Goal: Task Accomplishment & Management: Manage account settings

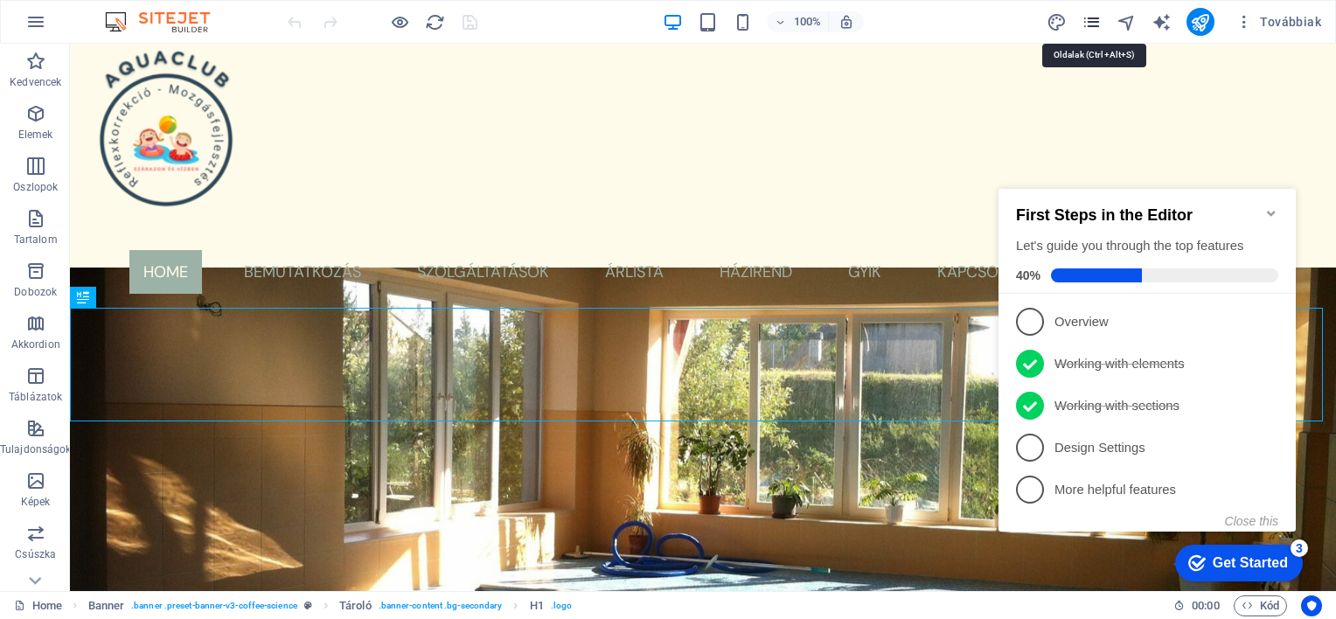
click at [1093, 23] on icon "pages" at bounding box center [1091, 22] width 20 height 20
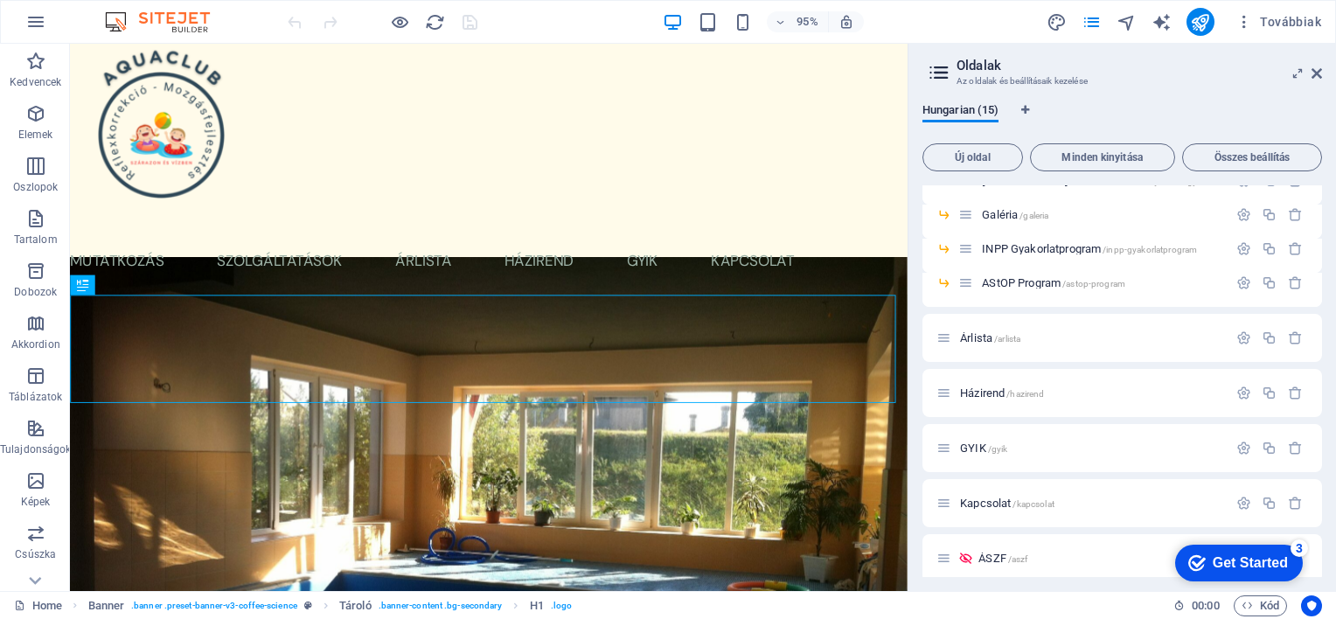
scroll to position [245, 0]
click at [1052, 339] on p "Árlista /arlista" at bounding box center [1091, 334] width 262 height 11
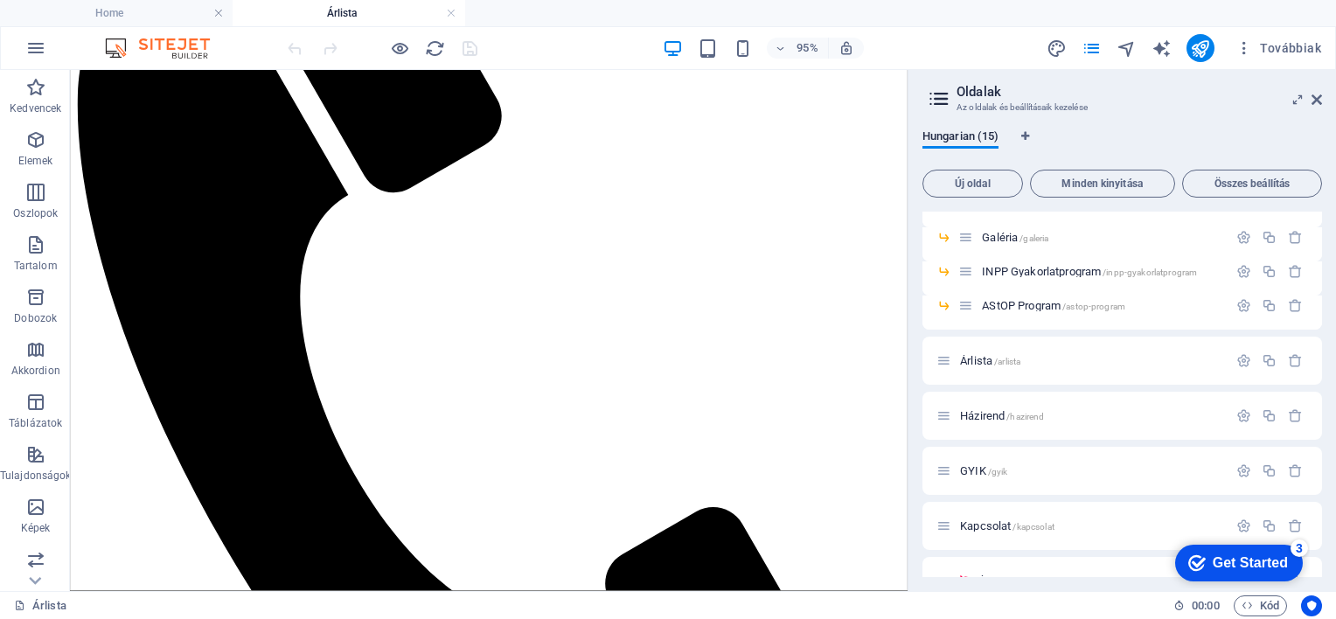
scroll to position [0, 0]
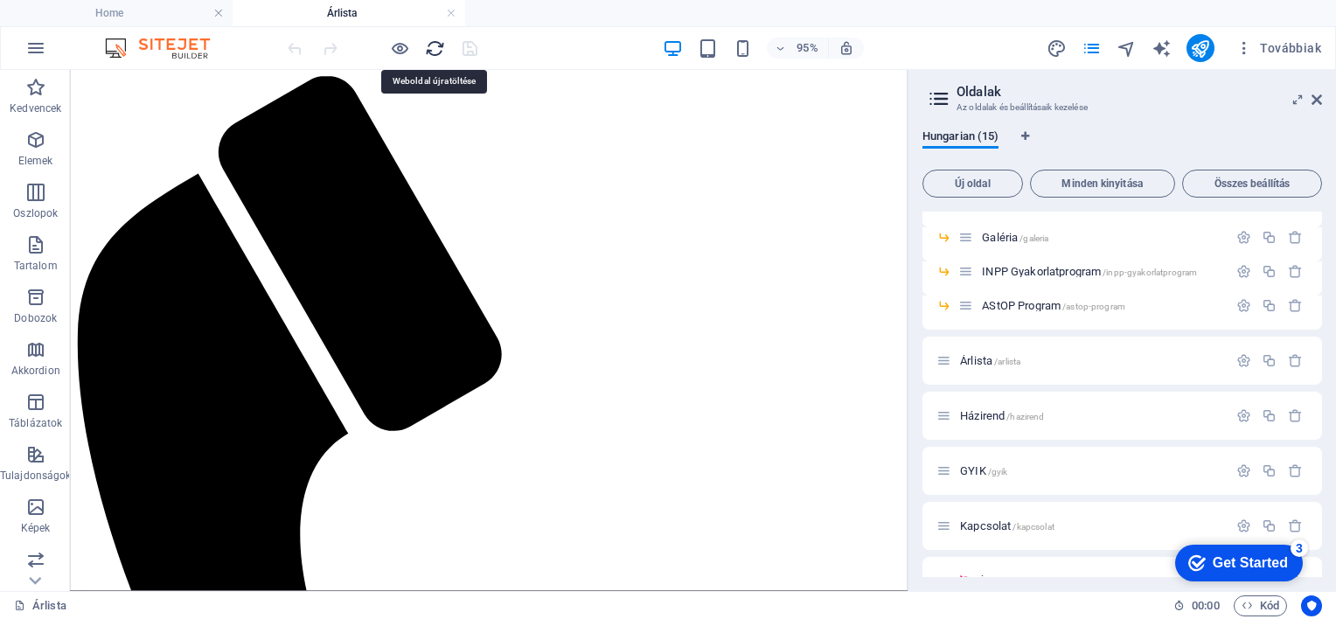
click at [436, 48] on icon "reload" at bounding box center [435, 48] width 20 height 20
click at [1315, 99] on icon at bounding box center [1316, 100] width 10 height 14
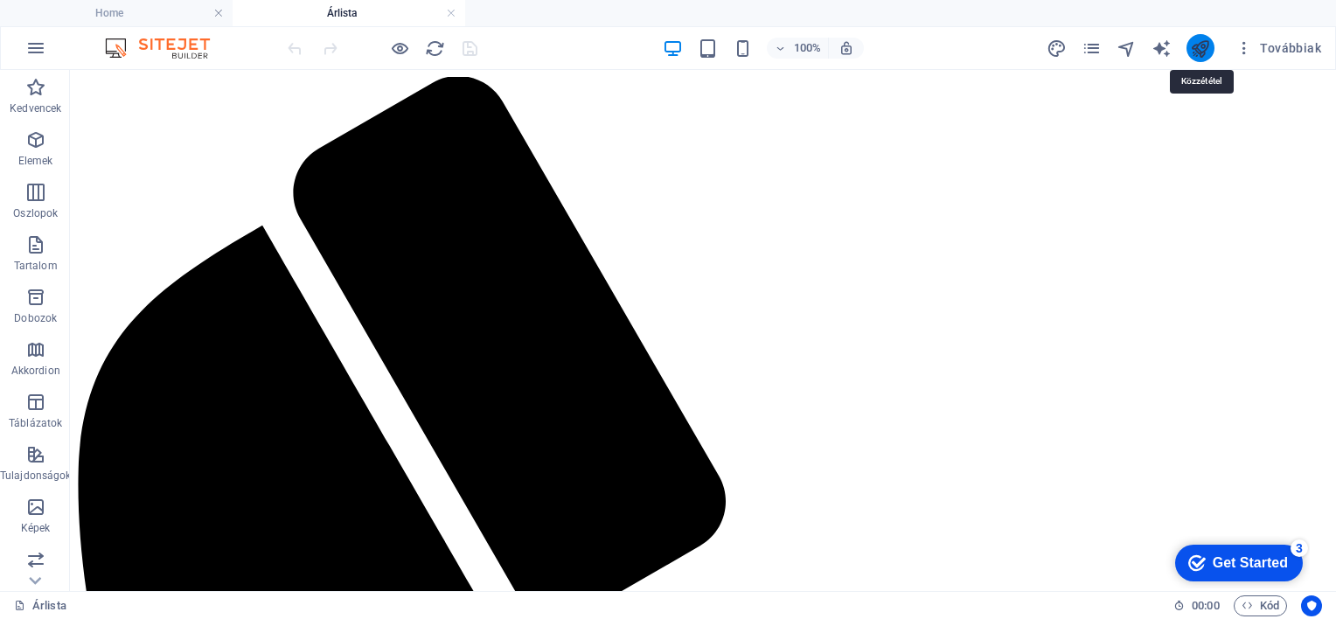
click at [1204, 52] on icon "publish" at bounding box center [1200, 48] width 20 height 20
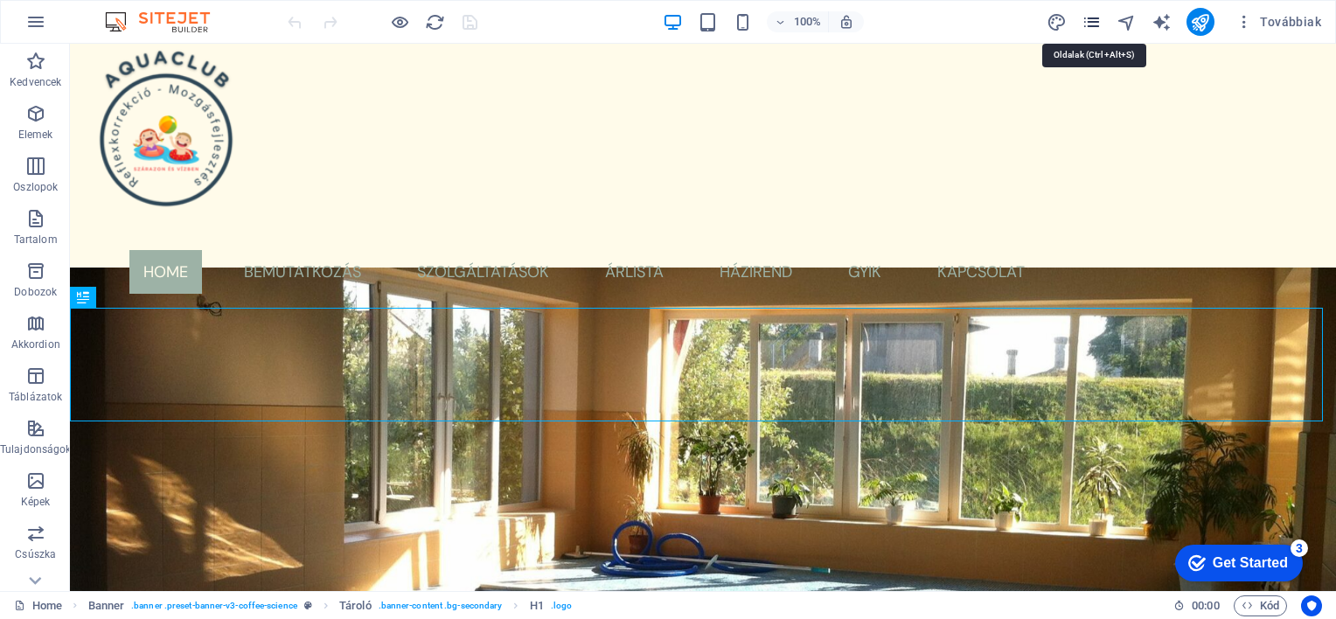
click at [1096, 23] on icon "pages" at bounding box center [1091, 22] width 20 height 20
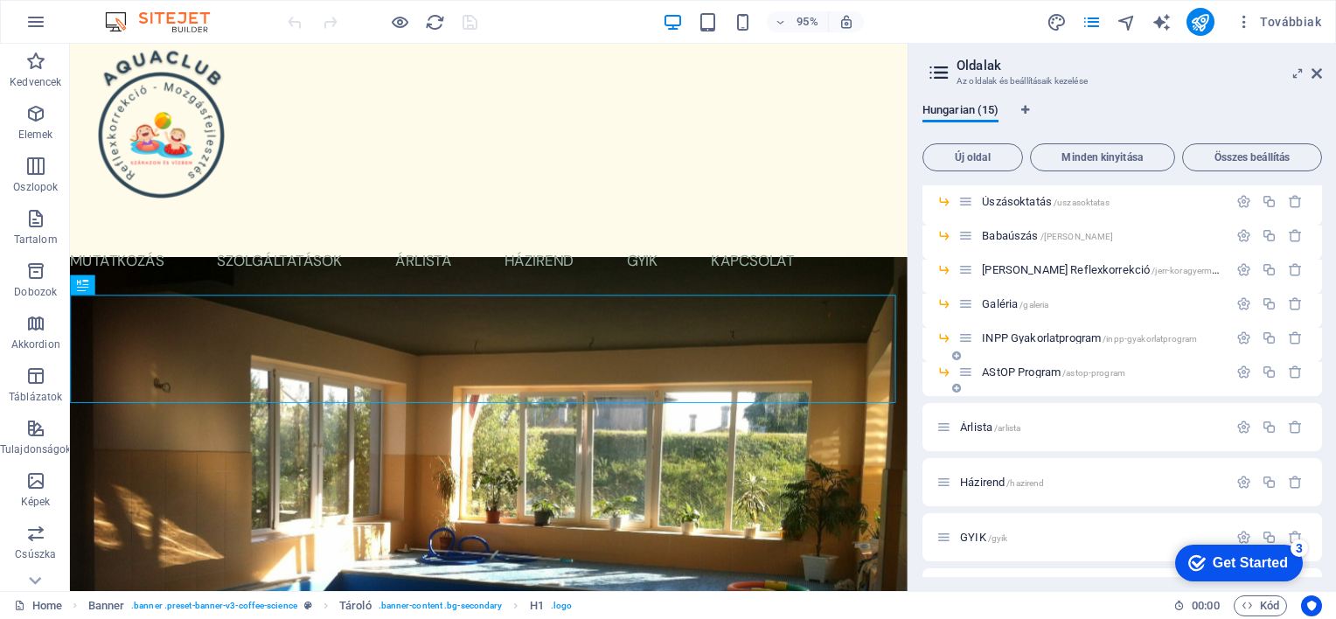
scroll to position [153, 0]
click at [1029, 429] on p "Árlista /arlista" at bounding box center [1091, 425] width 262 height 11
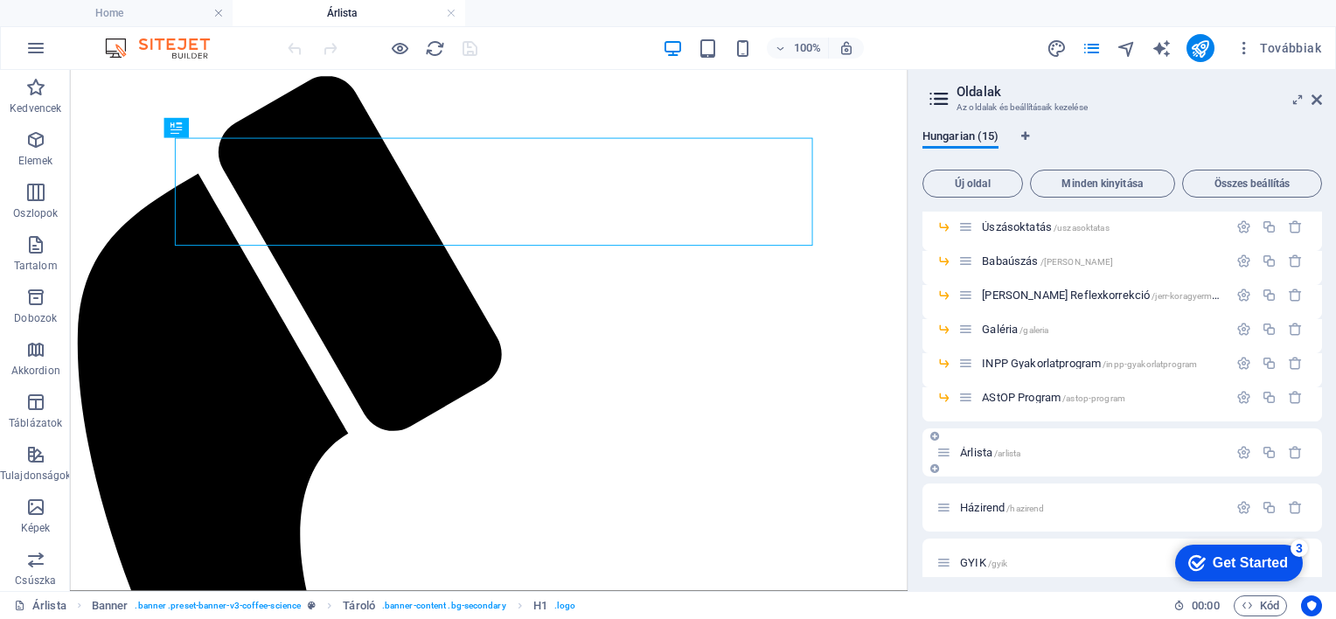
scroll to position [0, 0]
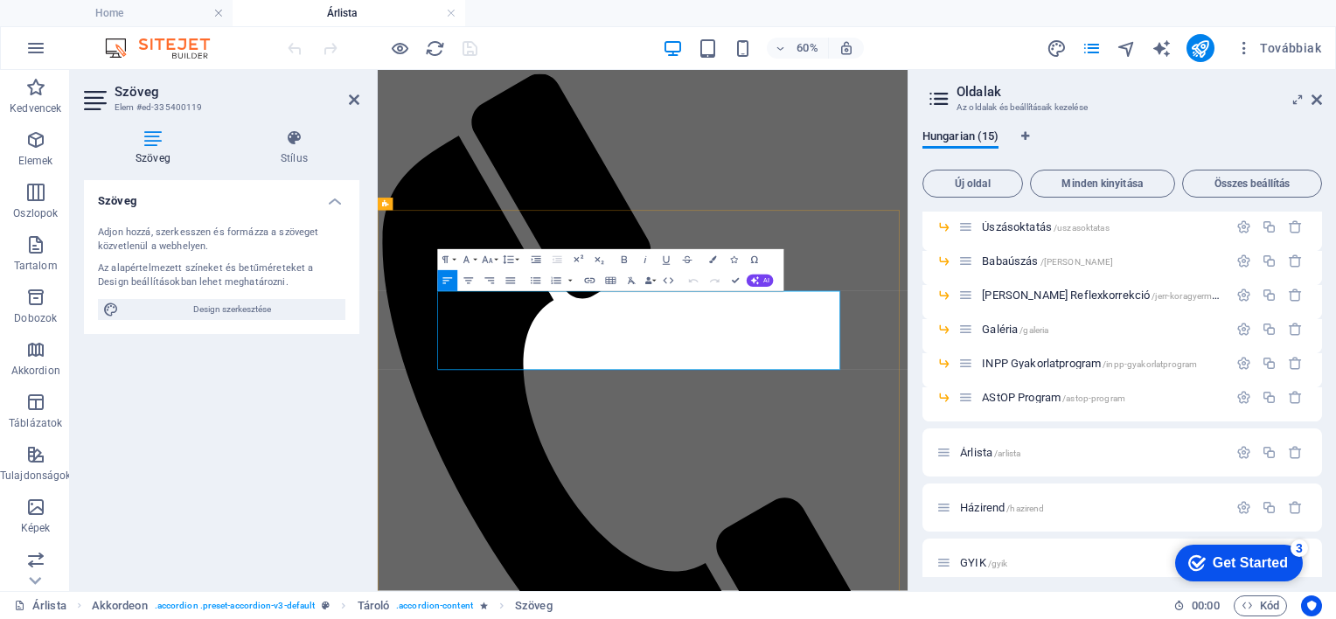
click at [206, 419] on div "Szöveg Adjon hozzá, szerkesszen és formázza a szöveget közvetlenül a webhelyen.…" at bounding box center [221, 378] width 275 height 397
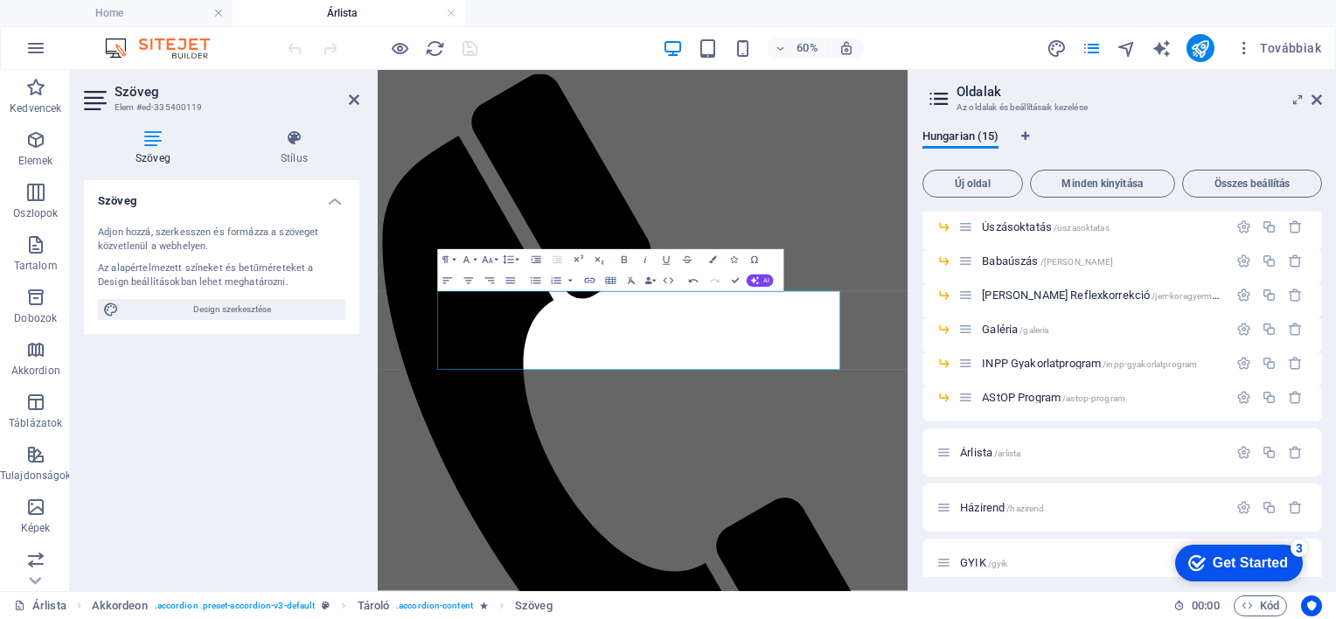
click at [1094, 114] on h3 "Az oldalak és beállításaik kezelése" at bounding box center [1121, 108] width 330 height 16
click at [1017, 391] on span "AStOP Program /astop-program" at bounding box center [1053, 397] width 143 height 13
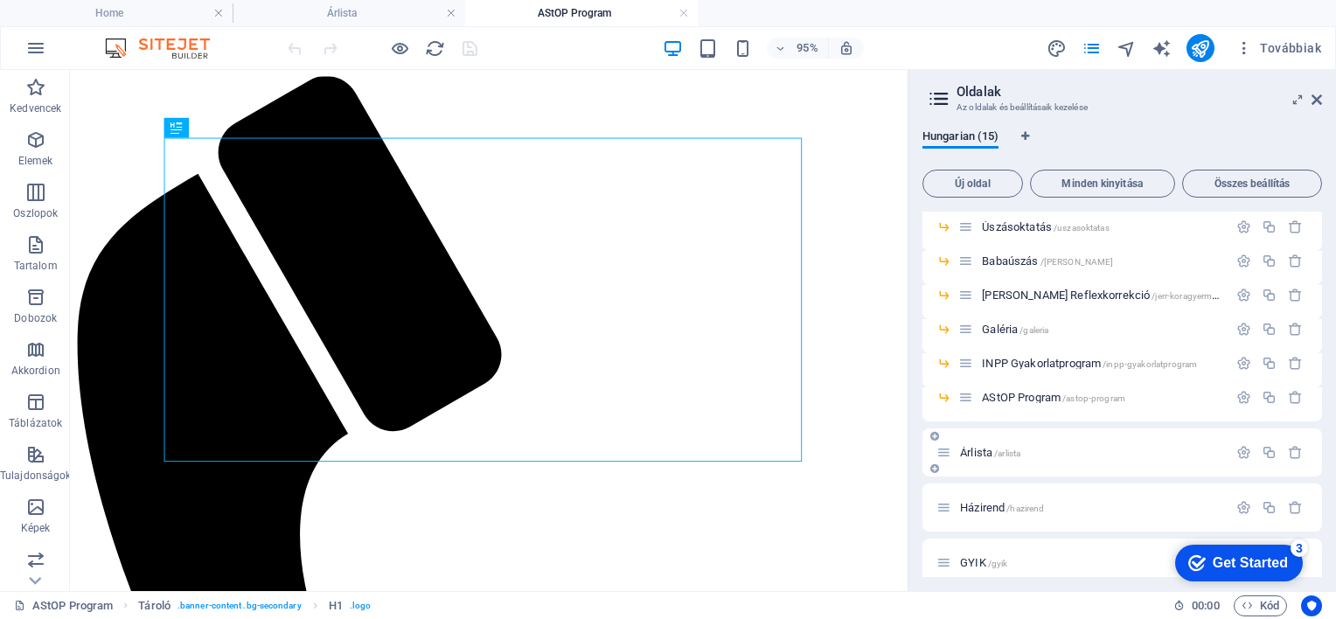
click at [976, 447] on span "Árlista /arlista" at bounding box center [990, 452] width 60 height 13
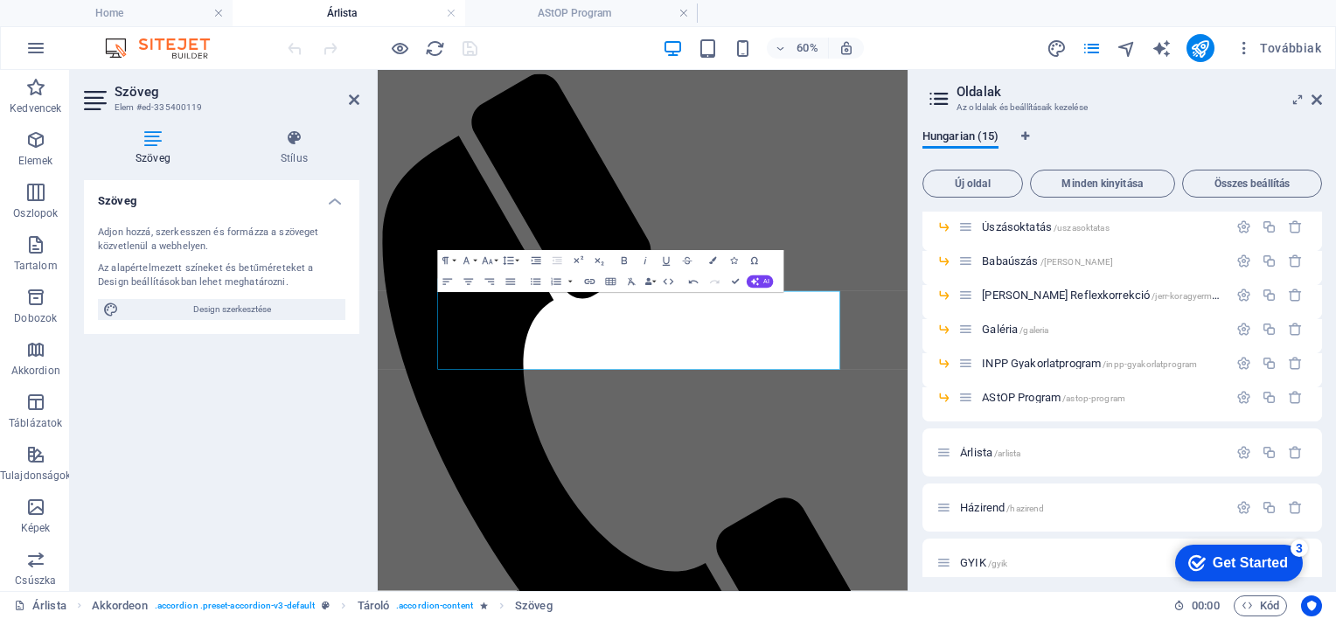
click at [997, 49] on div "60% Továbbiak" at bounding box center [806, 48] width 1044 height 28
drag, startPoint x: 997, startPoint y: 49, endPoint x: 926, endPoint y: 44, distance: 71.0
click at [926, 44] on div "60% Továbbiak" at bounding box center [806, 48] width 1044 height 28
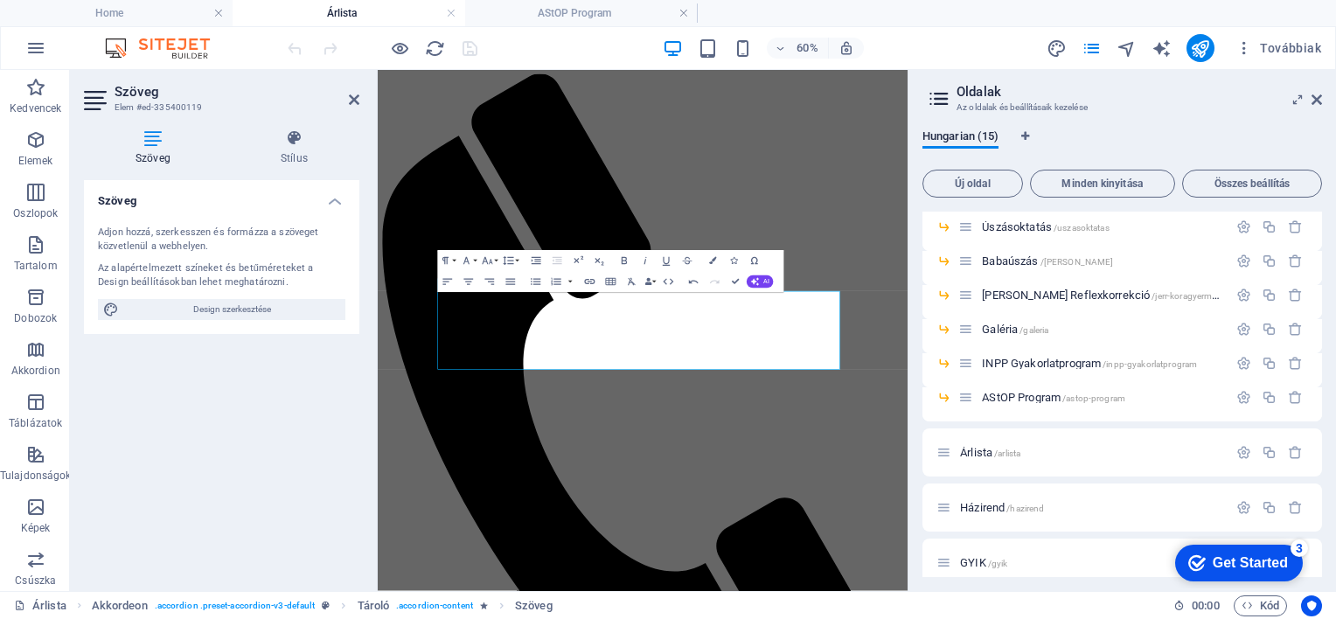
click at [282, 529] on div "Szöveg Adjon hozzá, szerkesszen és formázza a szöveget közvetlenül a webhelyen.…" at bounding box center [221, 378] width 275 height 397
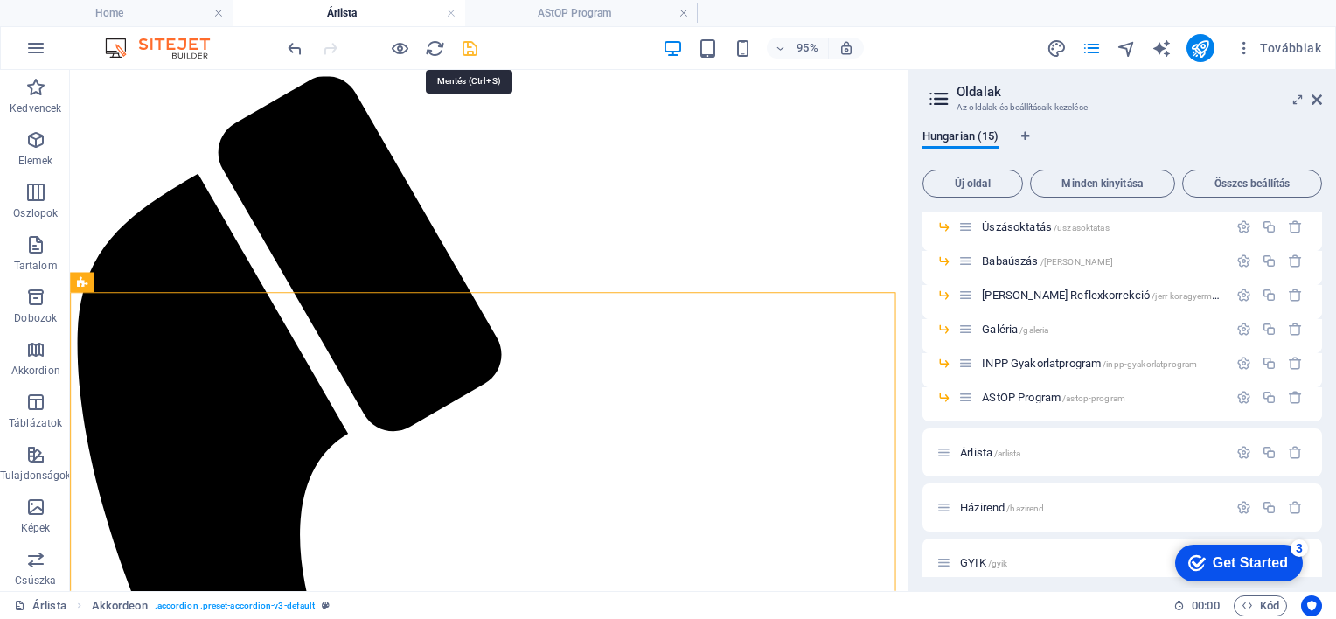
click at [470, 45] on icon "save" at bounding box center [470, 48] width 20 height 20
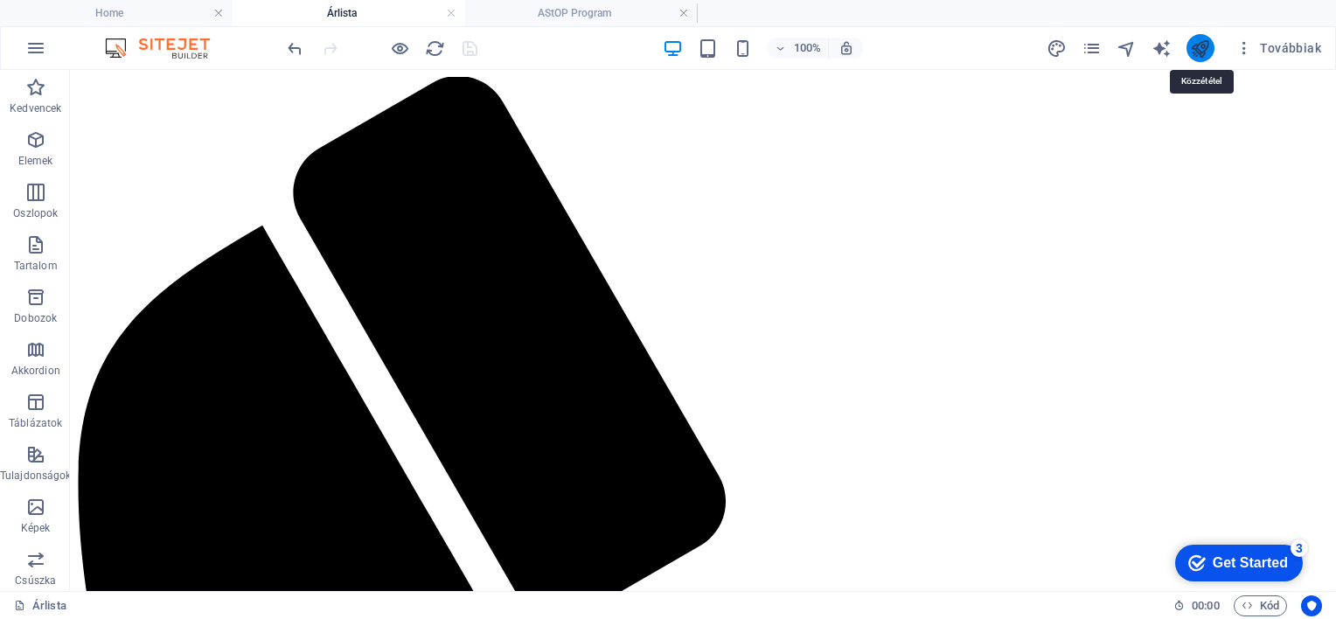
click at [1204, 39] on icon "publish" at bounding box center [1200, 48] width 20 height 20
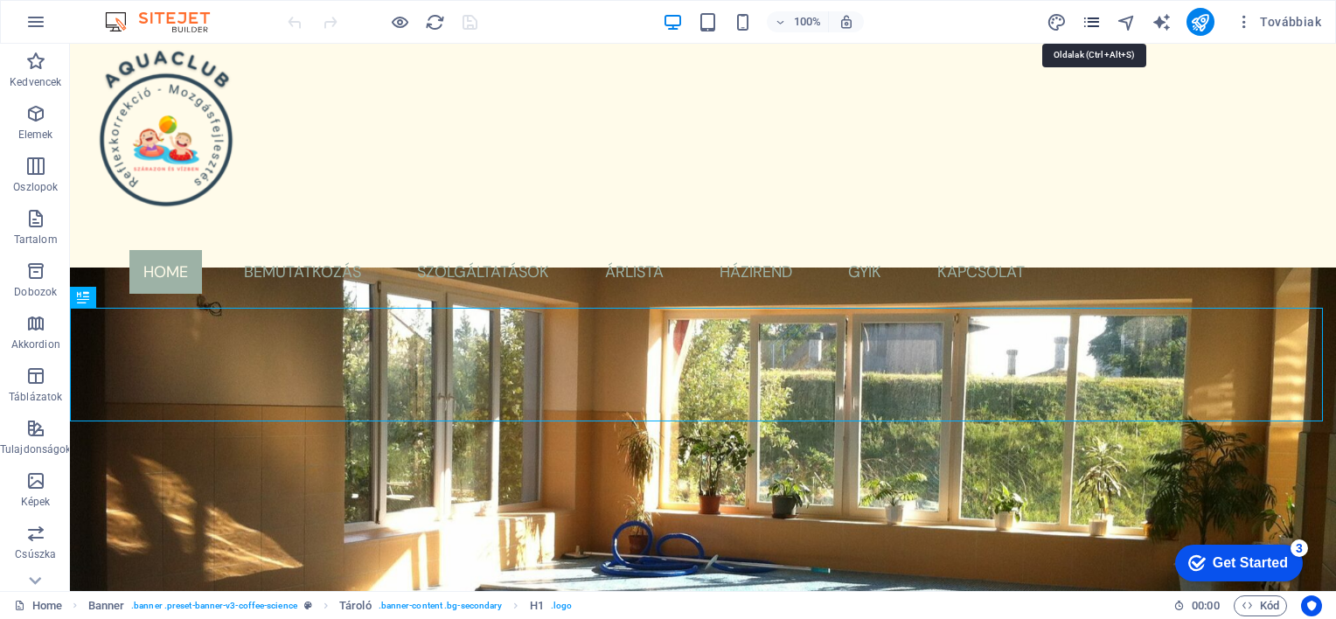
click at [1092, 25] on icon "pages" at bounding box center [1091, 22] width 20 height 20
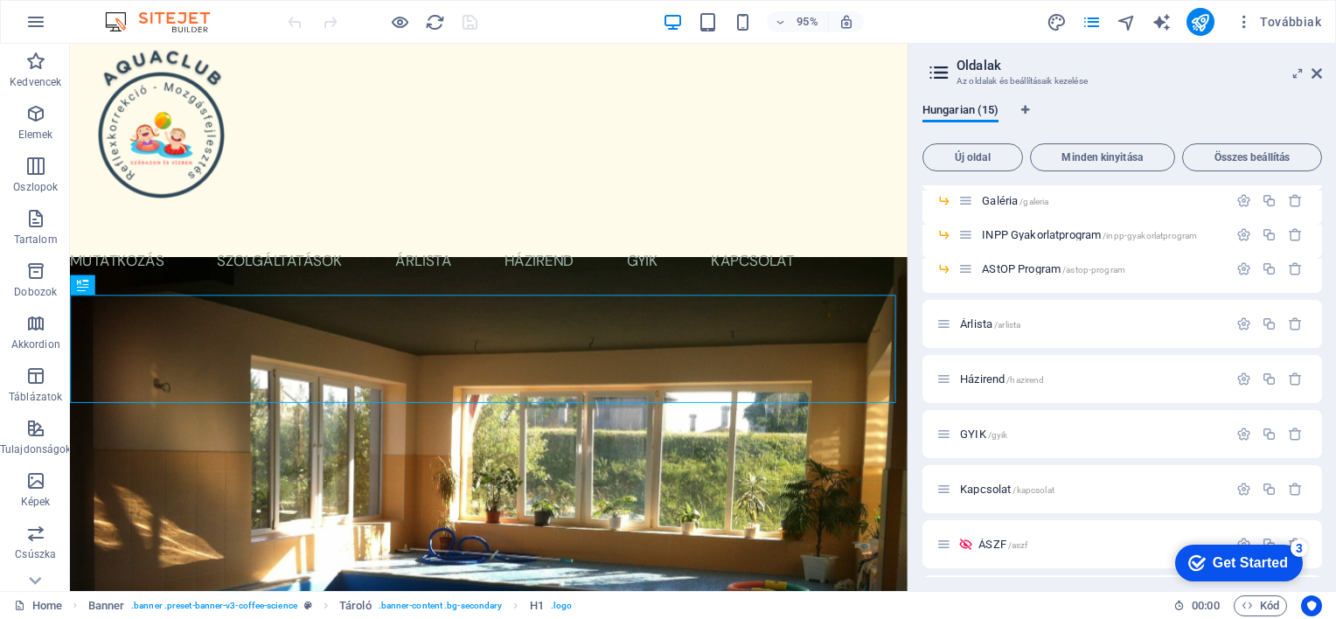
scroll to position [265, 0]
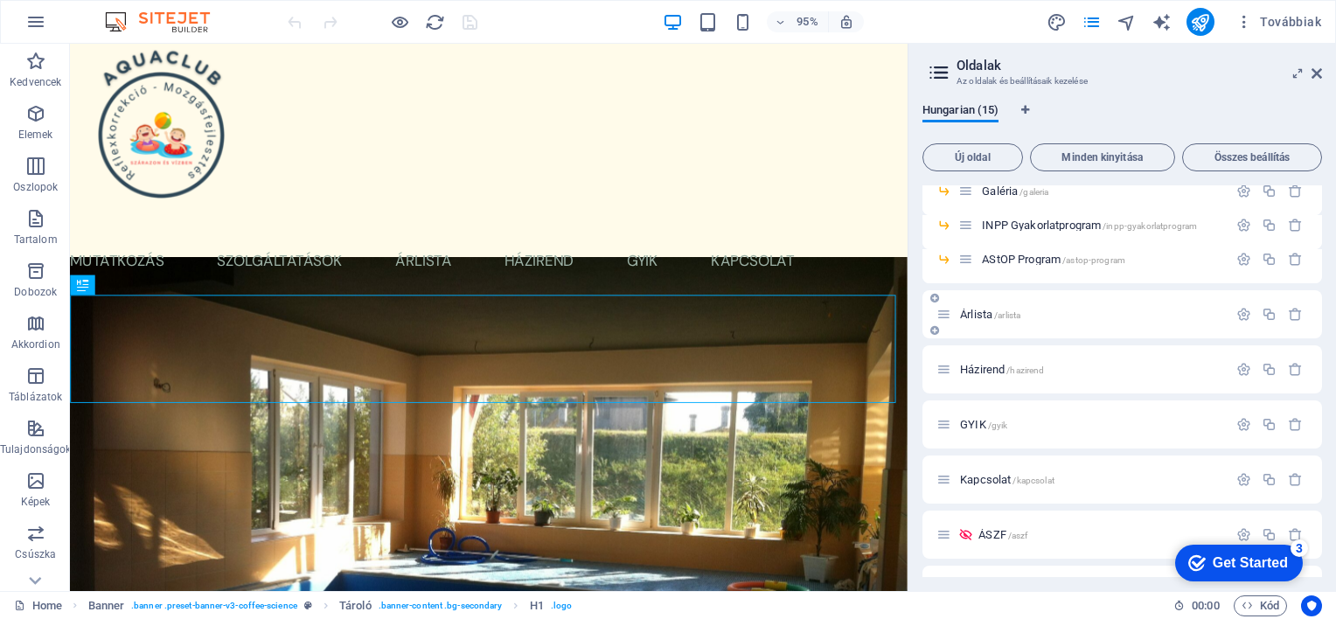
click at [1164, 323] on div "Árlista /arlista" at bounding box center [1081, 314] width 291 height 20
drag, startPoint x: 962, startPoint y: 316, endPoint x: 965, endPoint y: 531, distance: 215.0
drag, startPoint x: 965, startPoint y: 531, endPoint x: 1028, endPoint y: 613, distance: 102.8
click at [1028, 613] on div "Home Banner . banner .preset-banner-v3-coffee-science Tároló . banner-content .…" at bounding box center [586, 605] width 1145 height 21
click at [1238, 315] on icon "button" at bounding box center [1243, 314] width 15 height 15
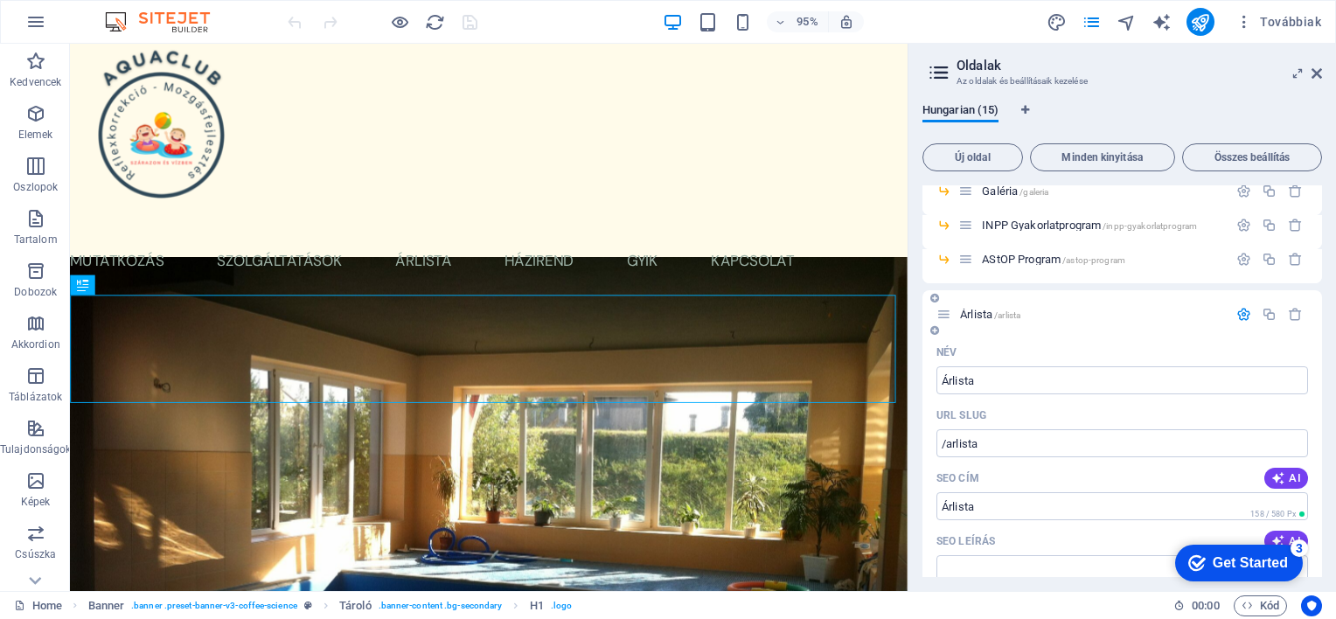
drag, startPoint x: 1316, startPoint y: 305, endPoint x: 1313, endPoint y: 388, distance: 83.1
drag, startPoint x: 1315, startPoint y: 360, endPoint x: 1321, endPoint y: 412, distance: 51.9
click at [1321, 412] on div "Home / Bemutatkozás /bemutatkozas Szolgáltatások /szolgaltatasok Úszásoktatás /…" at bounding box center [1121, 381] width 399 height 392
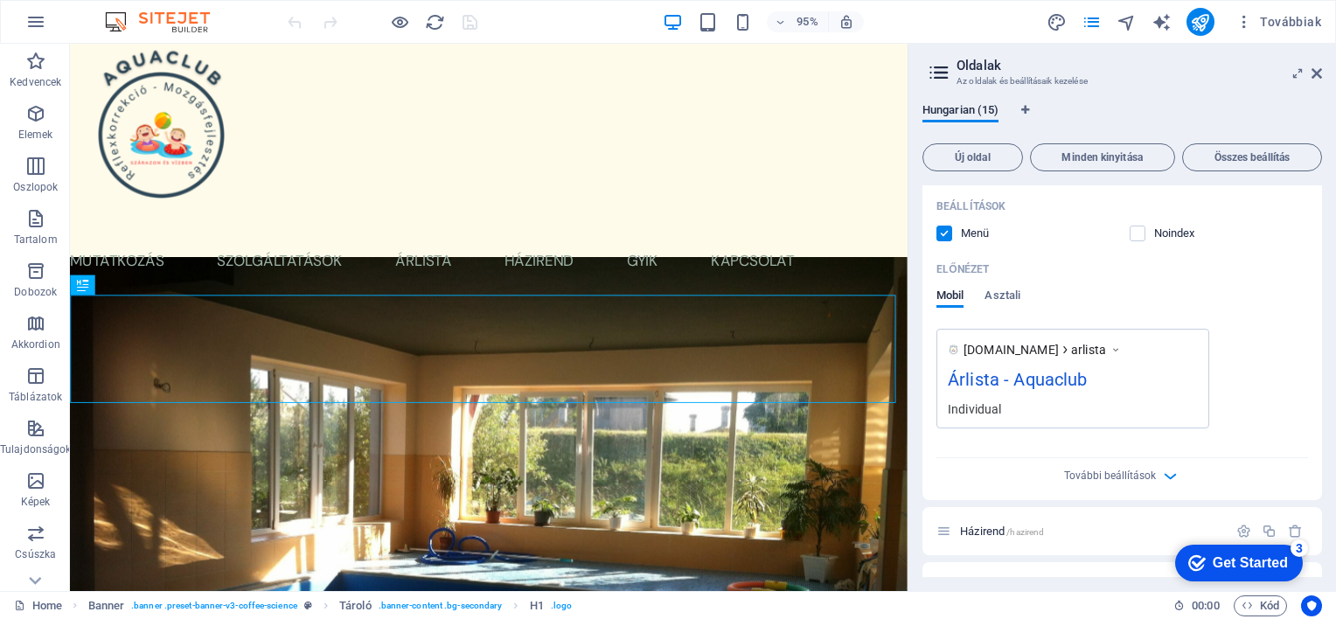
scroll to position [789, 0]
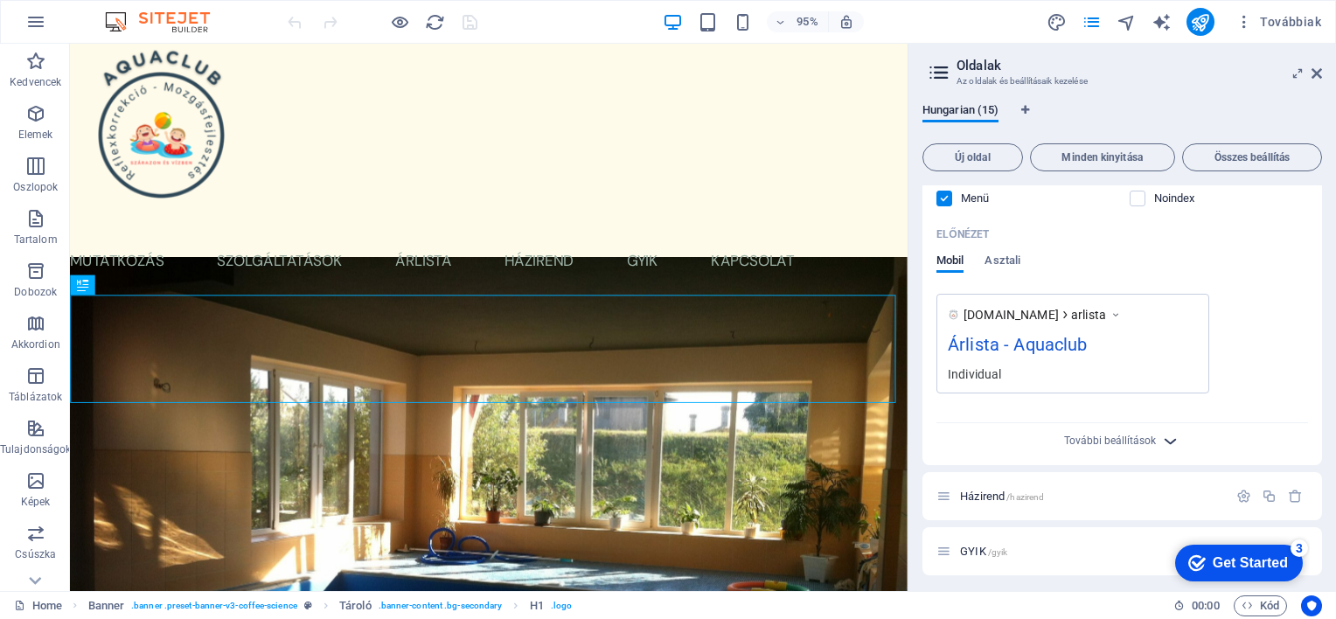
click at [1163, 438] on icon "button" at bounding box center [1170, 441] width 20 height 20
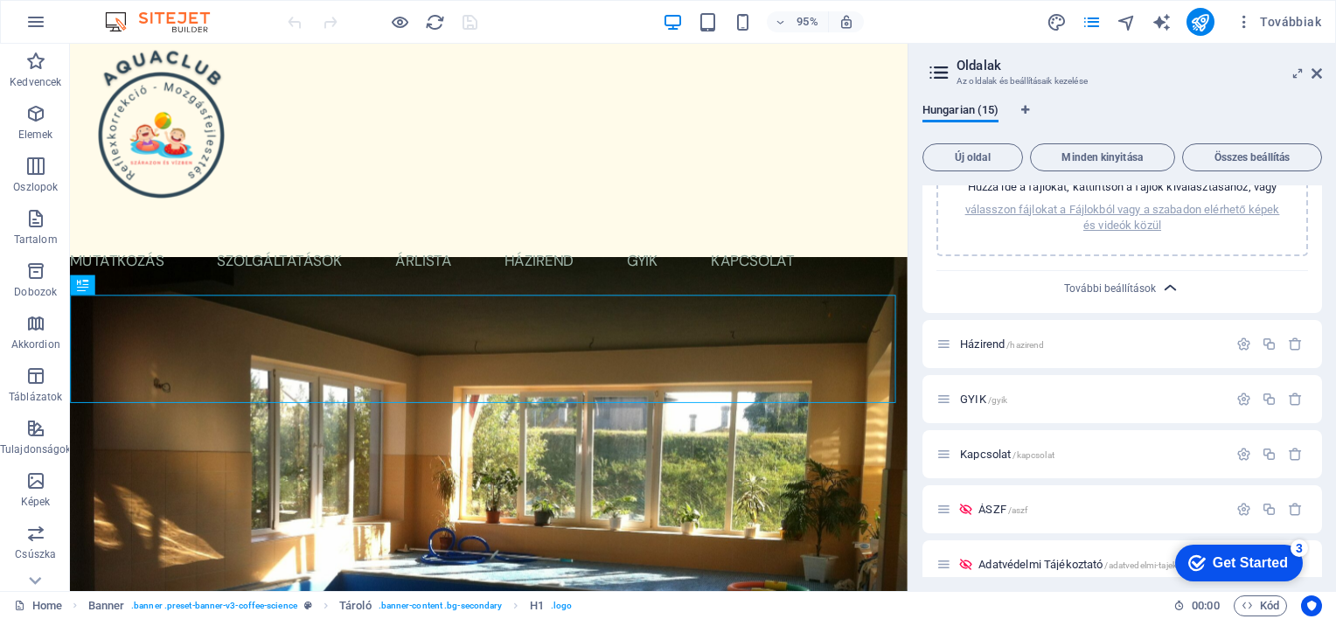
scroll to position [1225, 0]
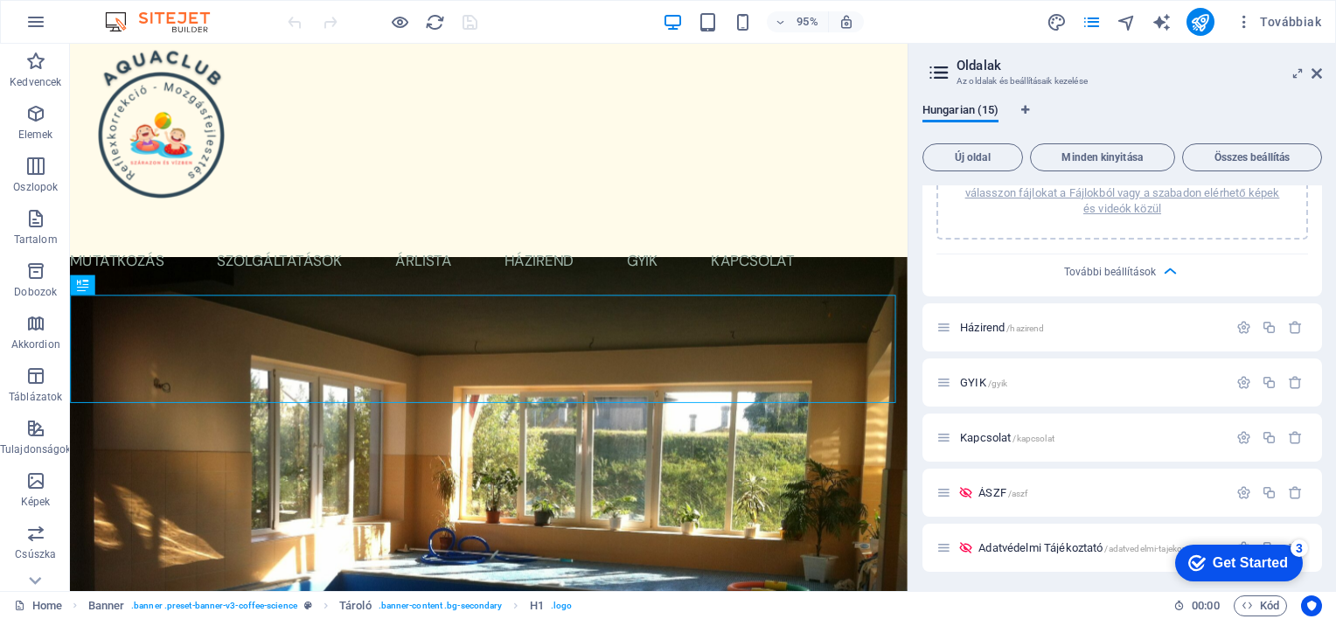
click at [1080, 602] on div "Home Banner . banner .preset-banner-v3-coffee-science Tároló . banner-content .…" at bounding box center [586, 605] width 1145 height 21
click at [961, 545] on icon at bounding box center [965, 547] width 15 height 15
click at [942, 549] on icon at bounding box center [943, 547] width 15 height 15
drag, startPoint x: 942, startPoint y: 549, endPoint x: 991, endPoint y: 580, distance: 58.2
click at [991, 580] on div "Hungarian (15) Új oldal Minden kinyitása Összes beállítás Home / Bemutatkozás /…" at bounding box center [1121, 340] width 427 height 502
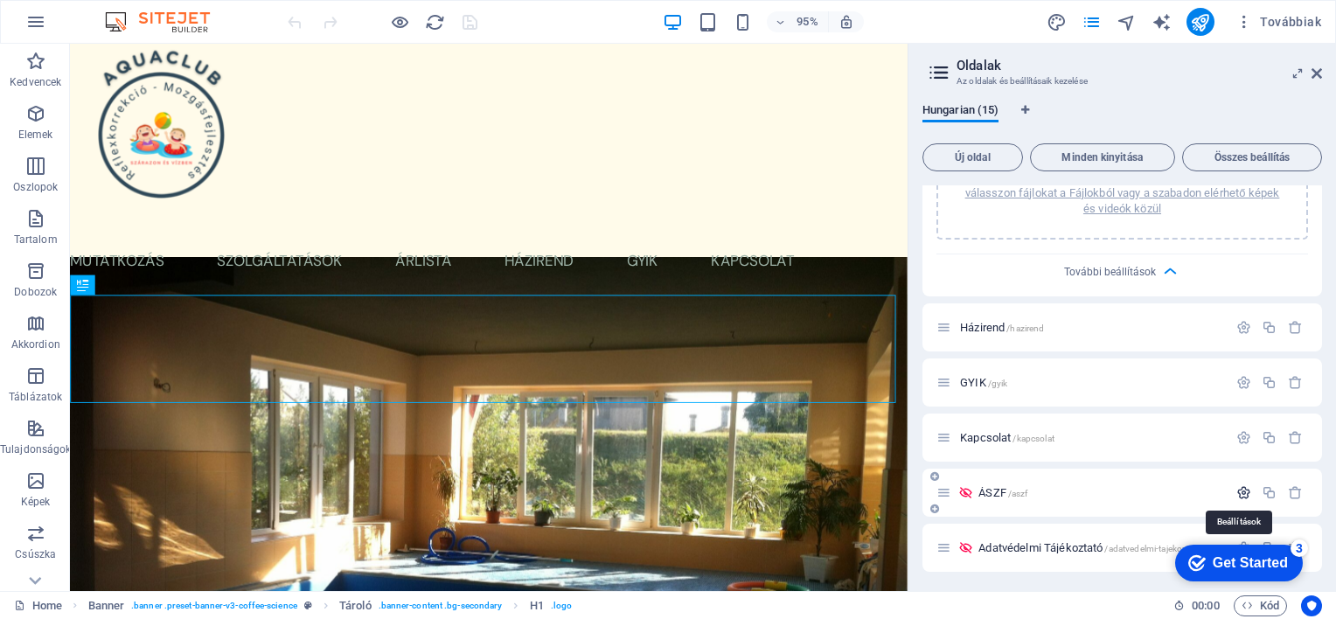
click at [1238, 489] on icon "button" at bounding box center [1243, 492] width 15 height 15
drag, startPoint x: 1315, startPoint y: 427, endPoint x: 1329, endPoint y: 473, distance: 47.6
click at [1329, 473] on div "Hungarian (15) Új oldal Minden kinyitása Összes beállítás Home / Bemutatkozás /…" at bounding box center [1121, 340] width 427 height 502
drag, startPoint x: 1314, startPoint y: 450, endPoint x: 1323, endPoint y: 535, distance: 85.3
click at [1323, 535] on div "Hungarian (15) Új oldal Minden kinyitása Összes beállítás Home / Bemutatkozás /…" at bounding box center [1121, 340] width 427 height 502
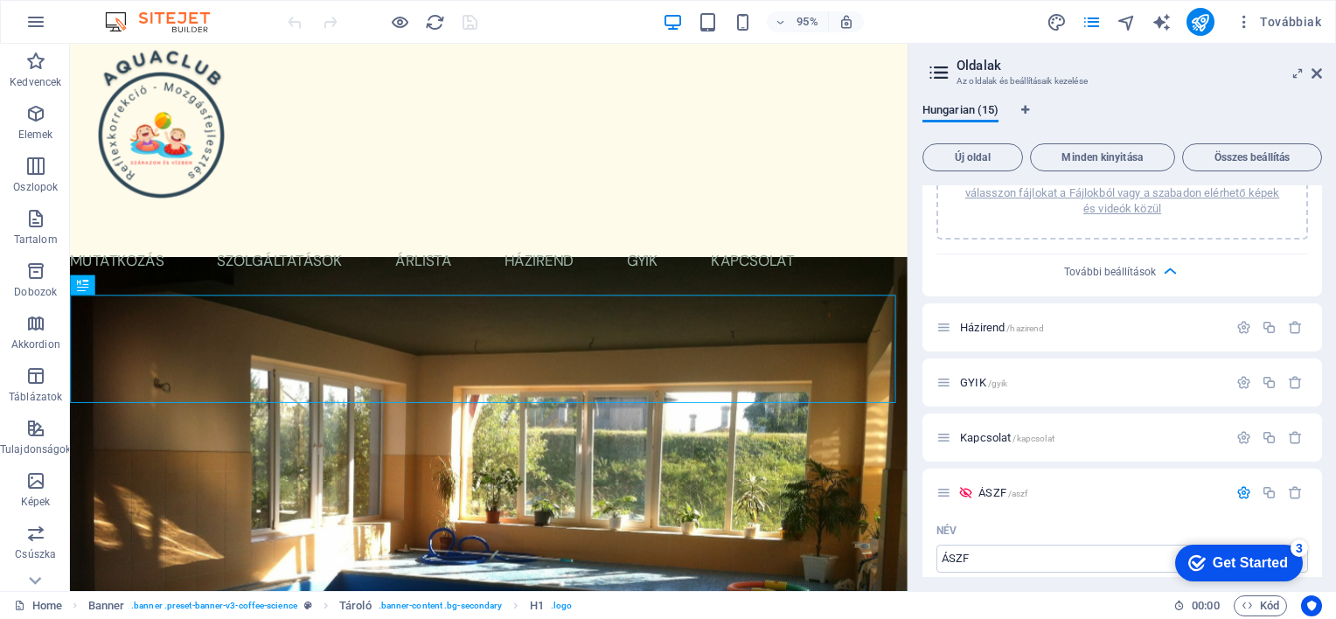
drag, startPoint x: 1328, startPoint y: 392, endPoint x: 1337, endPoint y: 527, distance: 134.9
click at [1335, 527] on html "AquaClub Home Kedvencek Elemek Oszlopok Tartalom Dobozok Akkordion Táblázatok T…" at bounding box center [668, 309] width 1336 height 619
click at [1329, 573] on div "Hungarian (15) Új oldal Minden kinyitása Összes beállítás Home / Bemutatkozás /…" at bounding box center [1121, 340] width 427 height 502
click at [1098, 490] on p "ÁSZF /aszf" at bounding box center [1100, 492] width 244 height 11
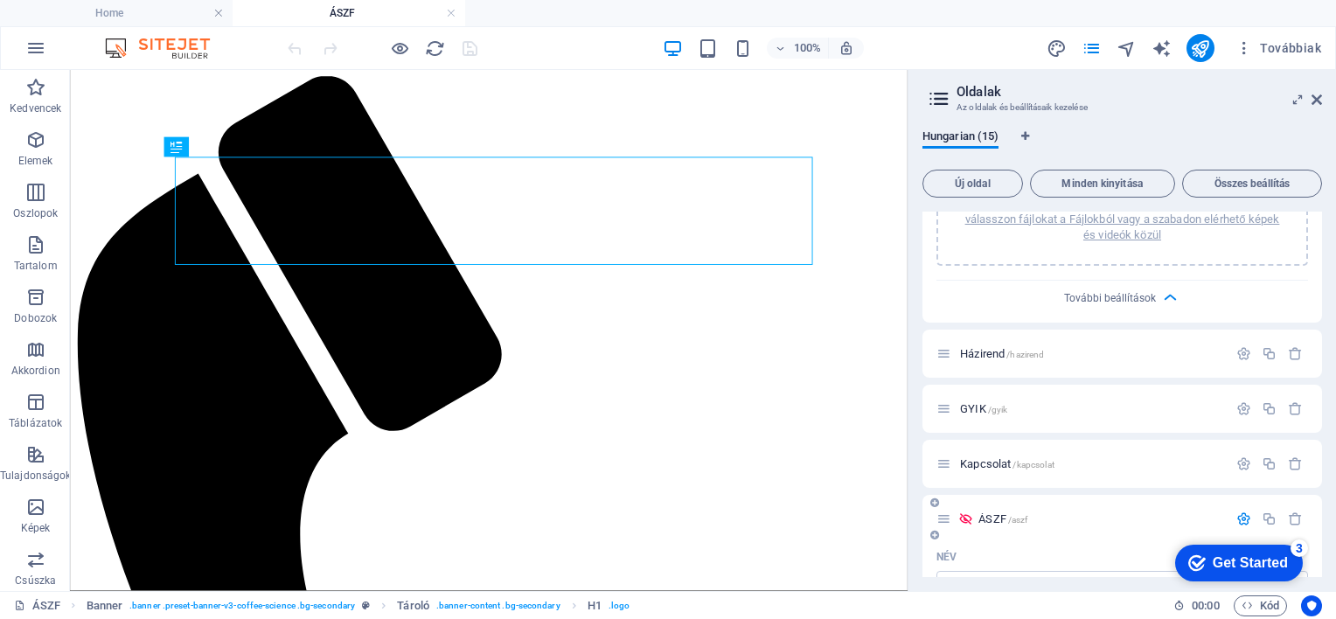
scroll to position [0, 0]
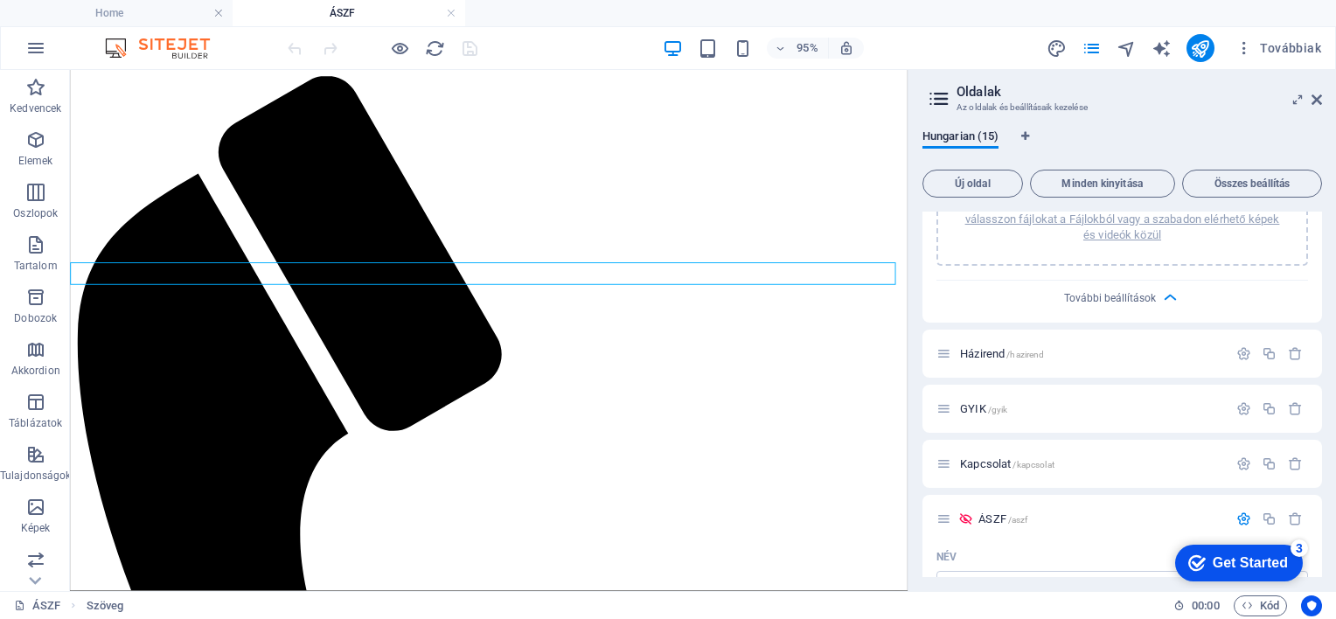
drag, startPoint x: 1321, startPoint y: 426, endPoint x: 1325, endPoint y: 494, distance: 68.3
click at [1325, 494] on div "Hungarian (15) Új oldal Minden kinyitása Összes beállítás Home / Bemutatkozás /…" at bounding box center [1121, 352] width 427 height 475
drag, startPoint x: 1315, startPoint y: 446, endPoint x: 1323, endPoint y: 510, distance: 65.3
click at [1323, 510] on div "Hungarian (15) Új oldal Minden kinyitása Összes beállítás Home / Bemutatkozás /…" at bounding box center [1121, 352] width 427 height 475
click at [1322, 503] on div "Hungarian (15) Új oldal Minden kinyitása Összes beállítás Home / Bemutatkozás /…" at bounding box center [1121, 352] width 427 height 475
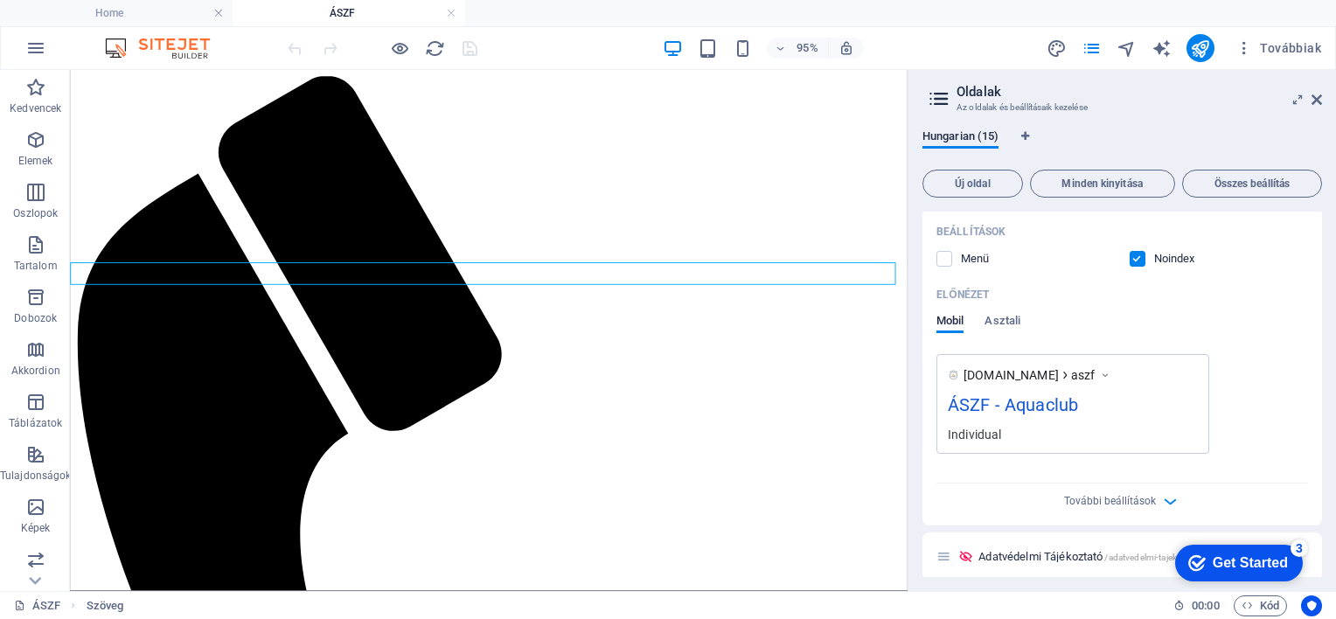
scroll to position [1903, 0]
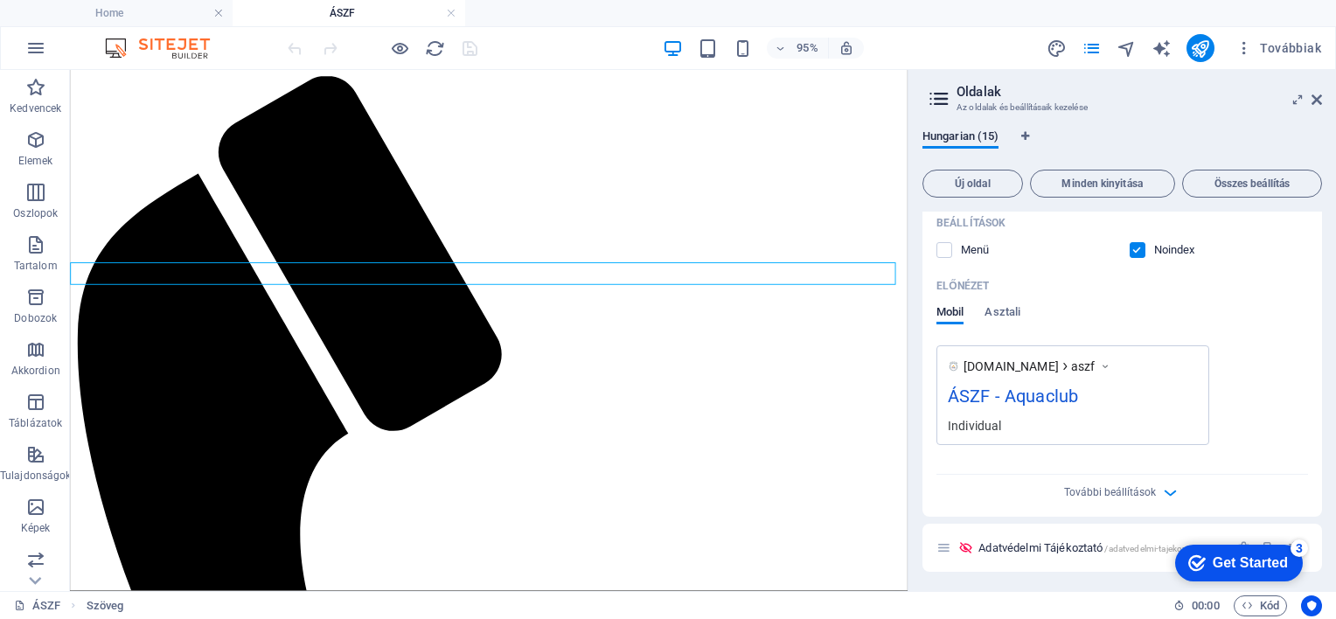
drag, startPoint x: 1317, startPoint y: 538, endPoint x: 1335, endPoint y: 447, distance: 91.7
click at [1335, 447] on html "AquaClub Home ÁSZF Kedvencek Elemek Oszlopok Tartalom Dobozok Akkordion Tábláza…" at bounding box center [668, 309] width 1336 height 619
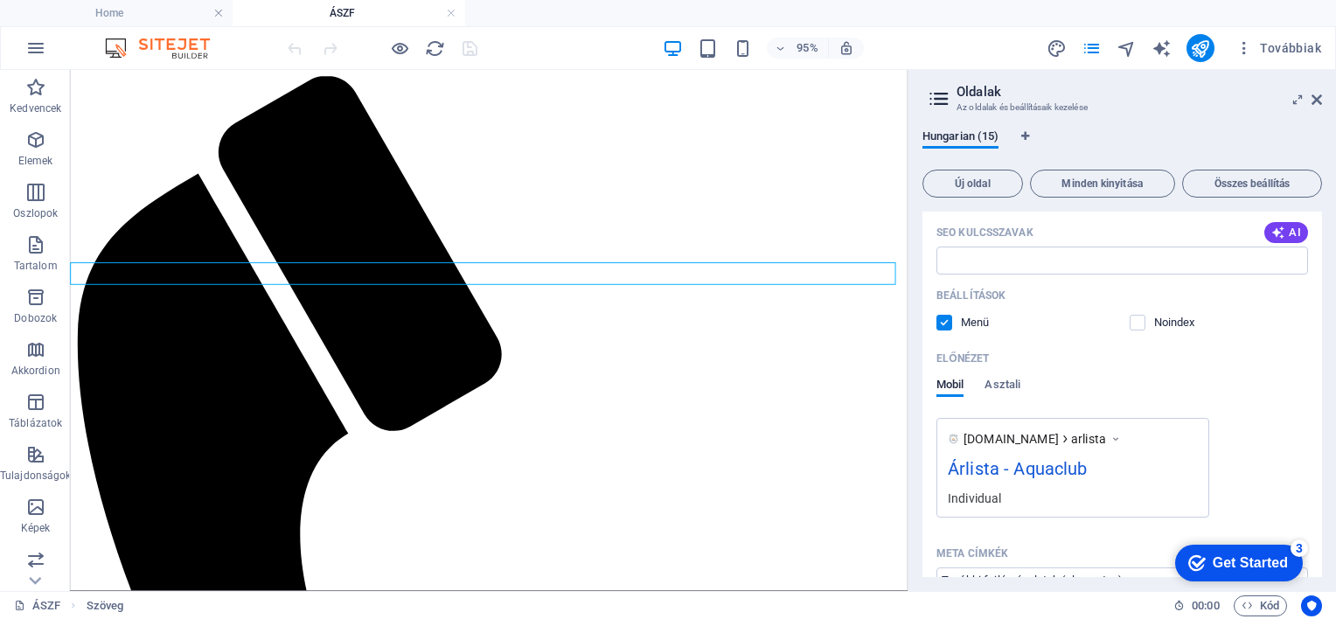
scroll to position [699, 0]
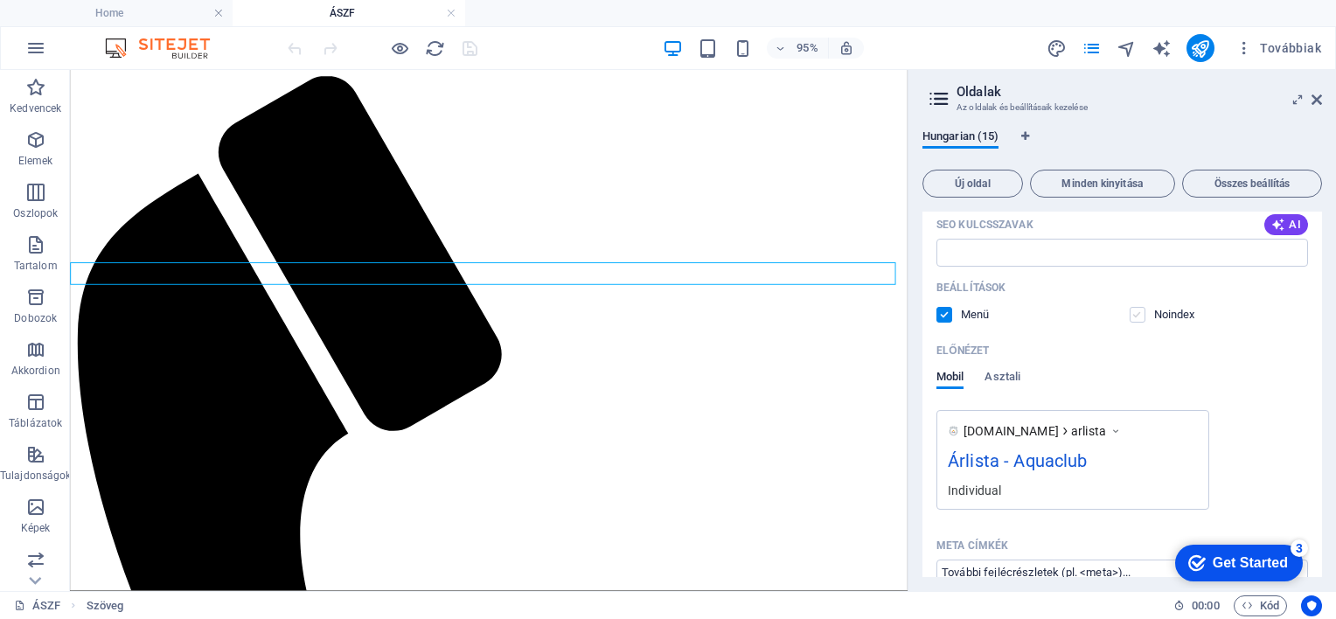
click at [1136, 317] on label at bounding box center [1137, 315] width 16 height 16
click at [0, 0] on input "checkbox" at bounding box center [0, 0] width 0 height 0
click at [1134, 313] on label at bounding box center [1137, 315] width 16 height 16
click at [0, 0] on input "checkbox" at bounding box center [0, 0] width 0 height 0
click at [1245, 418] on div "www.example.com arlista Árlista - Aquaclub Individual" at bounding box center [1121, 460] width 371 height 100
